Goal: Information Seeking & Learning: Learn about a topic

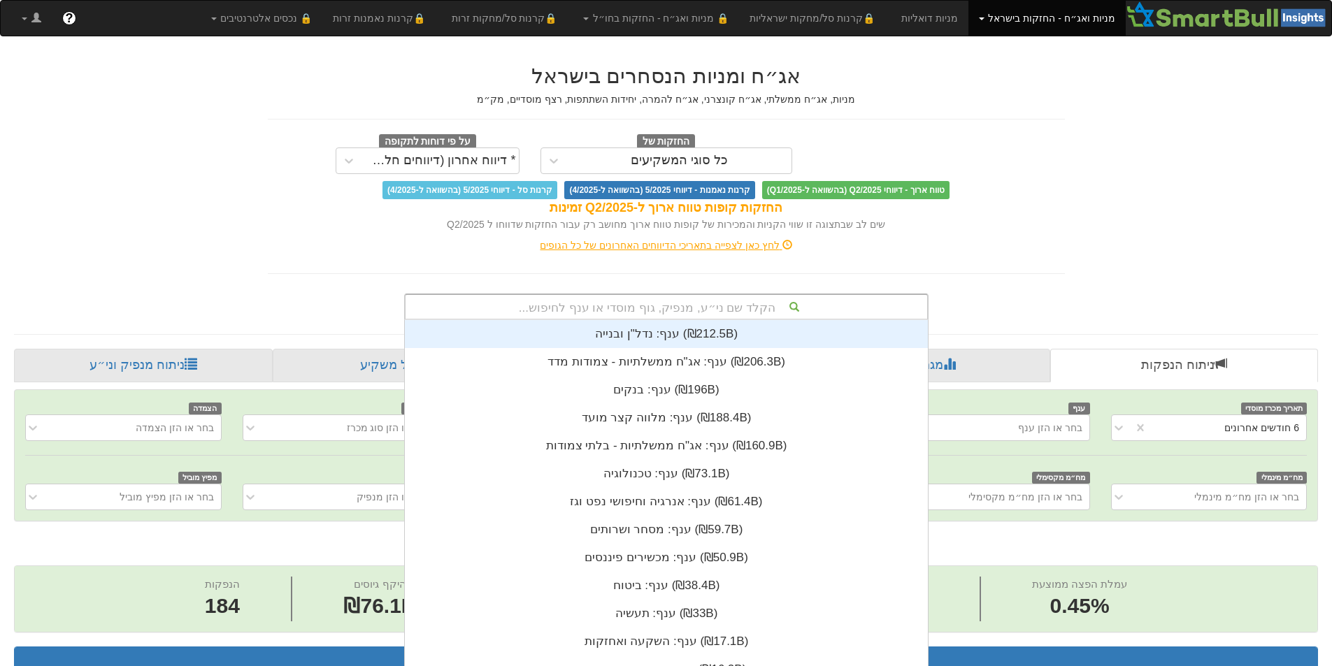
scroll to position [3, 0]
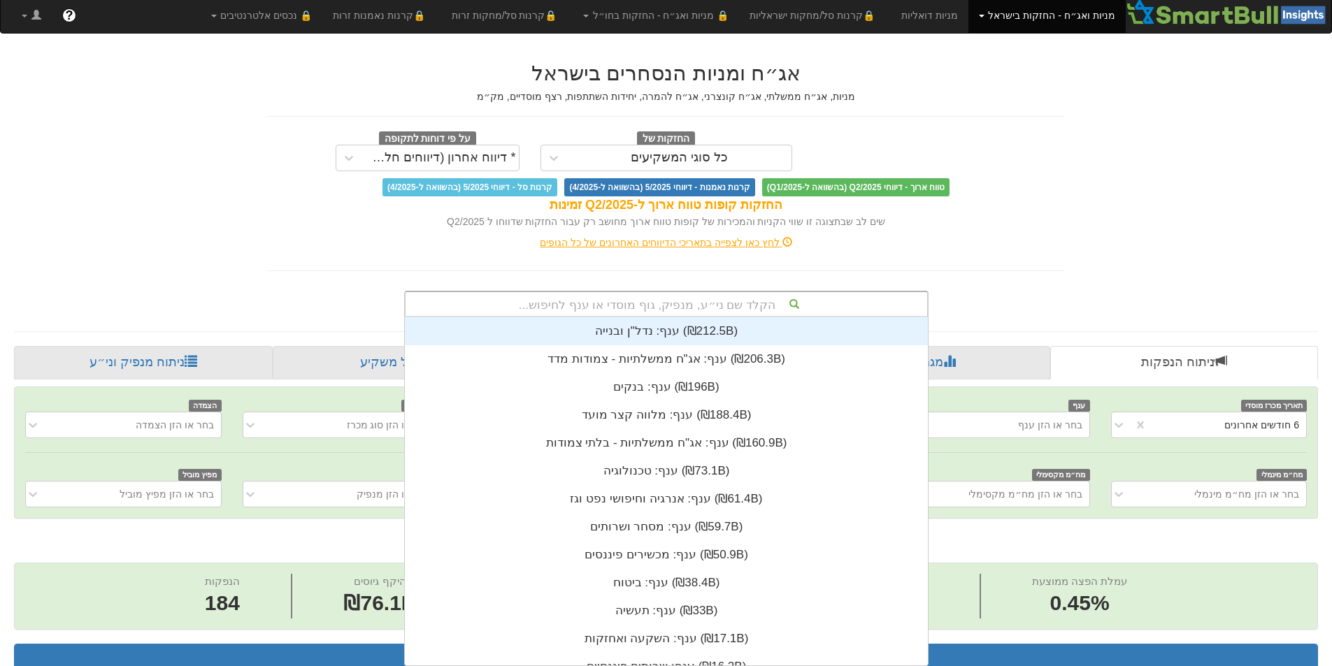
click at [690, 301] on div "הקלד שם ני״ע, מנפיק, גוף מוסדי או ענף לחיפוש..." at bounding box center [666, 304] width 522 height 24
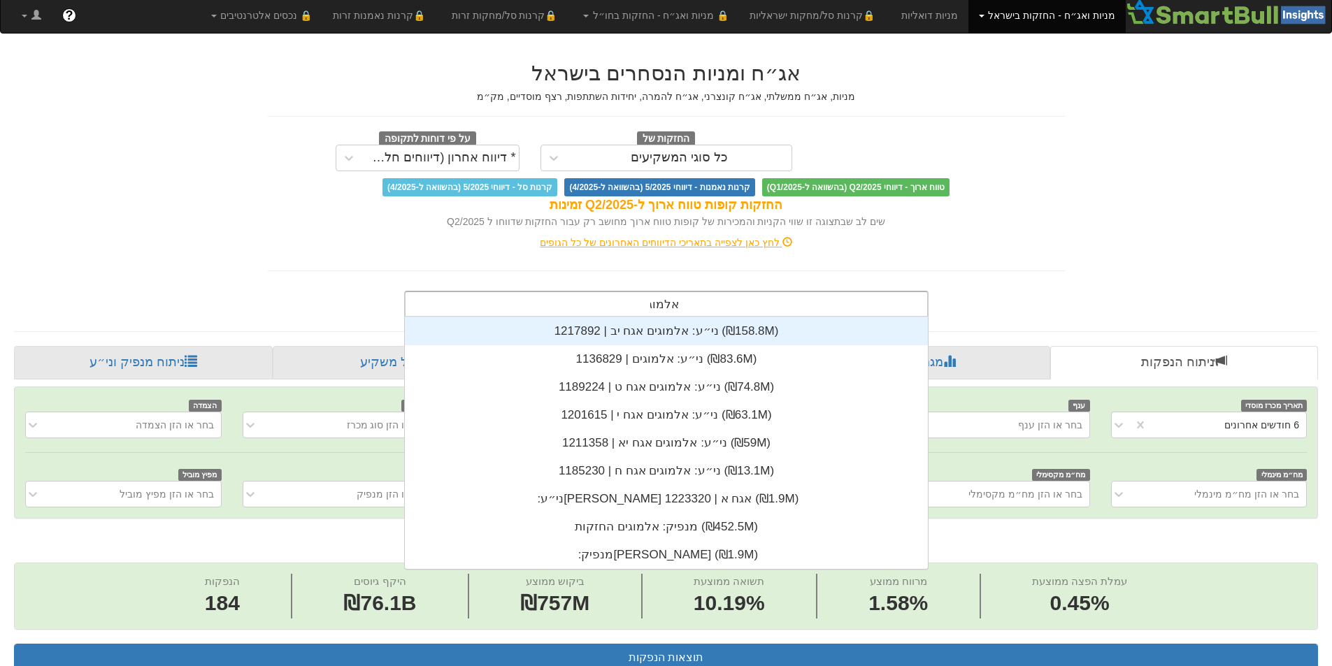
type input "[PERSON_NAME]"
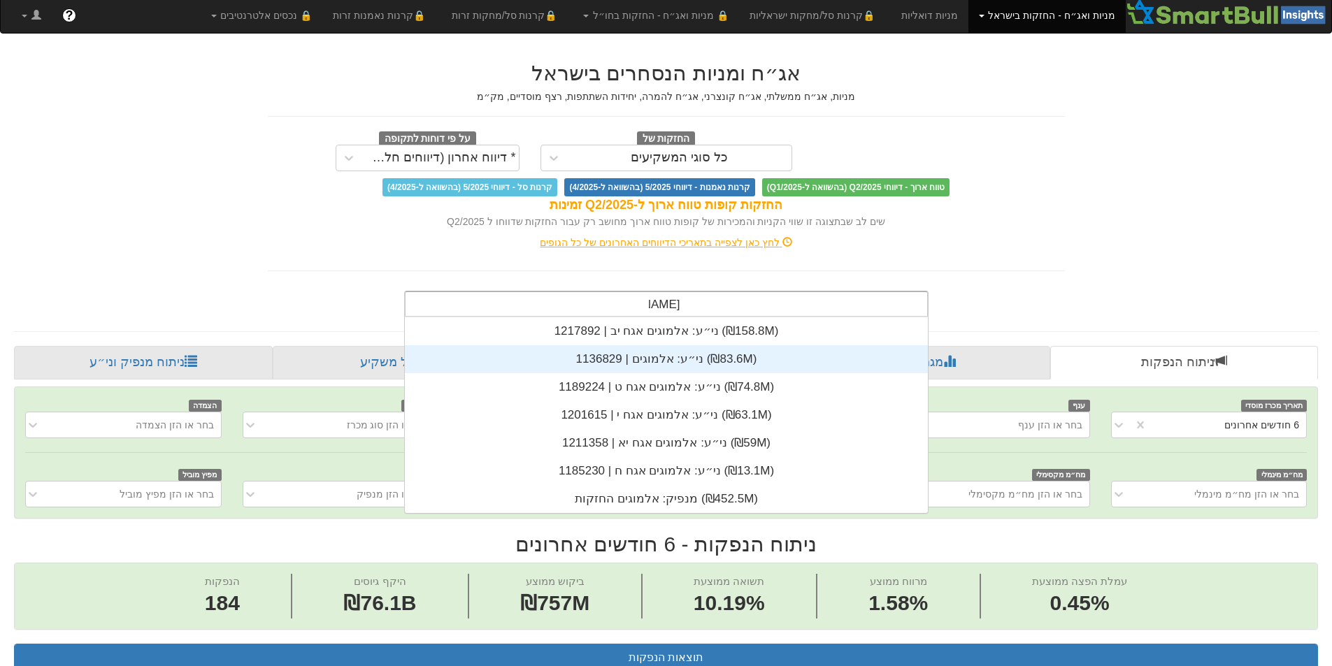
click at [701, 352] on div "ני״ע: ‏אלמוגים | 1136829 ‎(₪83.6M)‎" at bounding box center [666, 359] width 523 height 28
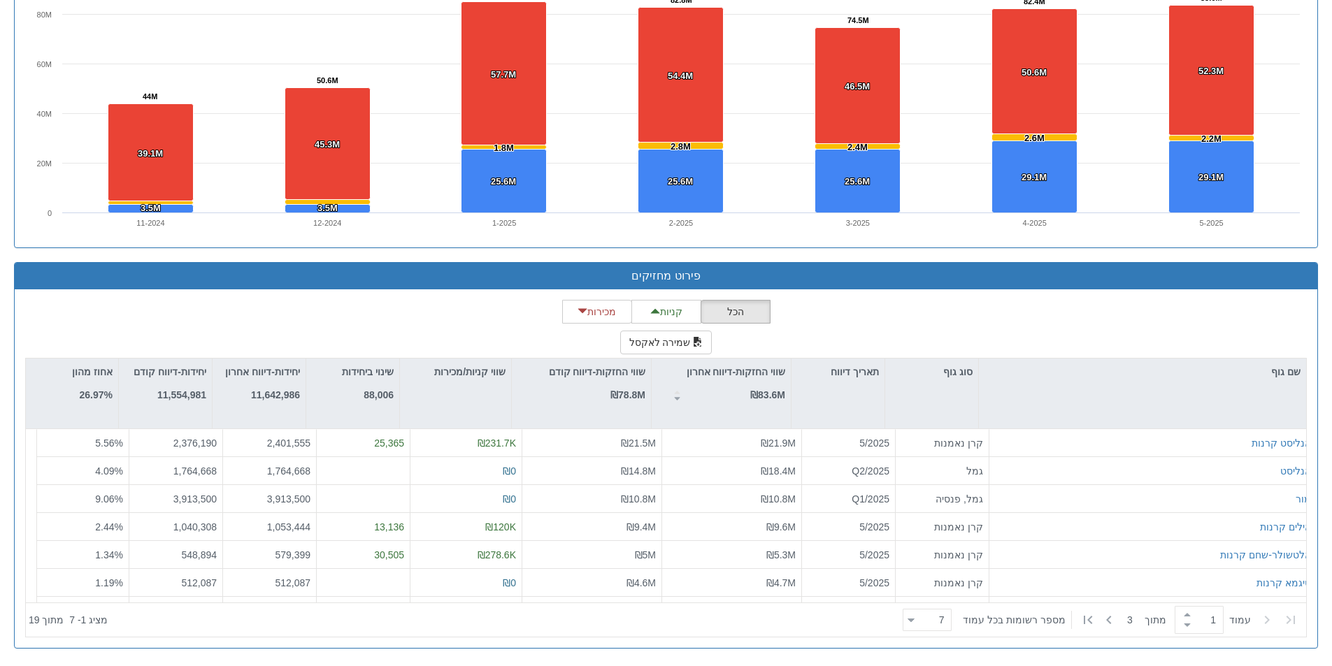
scroll to position [348, 0]
click at [914, 621] on div at bounding box center [910, 620] width 7 height 19
click at [940, 532] on div "25" at bounding box center [936, 529] width 49 height 22
type input "25"
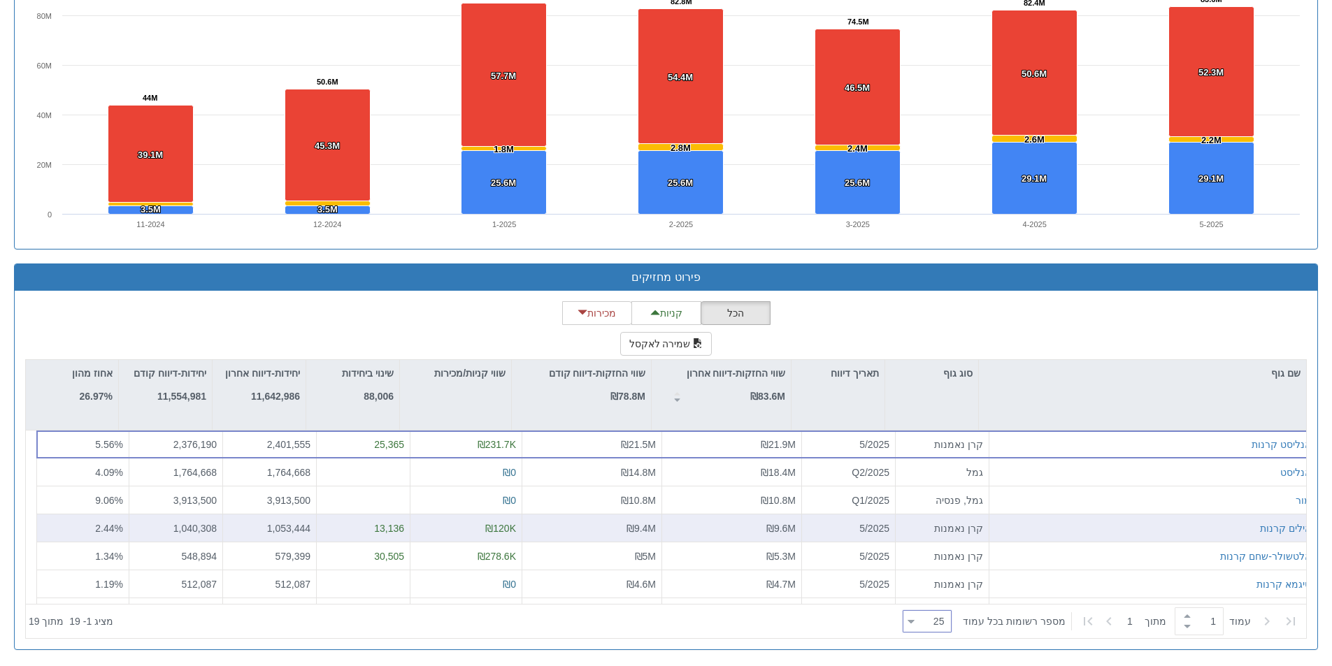
scroll to position [1037, 0]
